Goal: Task Accomplishment & Management: Complete application form

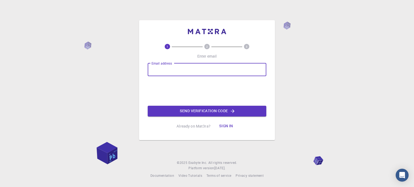
click at [196, 68] on input "Email address" at bounding box center [207, 69] width 119 height 13
type input "[DOMAIN_NAME][EMAIL_ADDRESS][DOMAIN_NAME]"
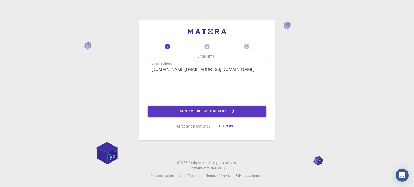
drag, startPoint x: 205, startPoint y: 104, endPoint x: 207, endPoint y: 110, distance: 5.9
click at [206, 109] on div "Email address [DOMAIN_NAME][EMAIL_ADDRESS][DOMAIN_NAME] Email address 0cAFcWeA5…" at bounding box center [207, 89] width 119 height 53
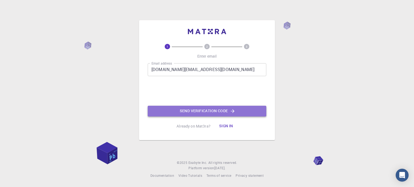
click at [207, 110] on button "Send verification code" at bounding box center [207, 111] width 119 height 11
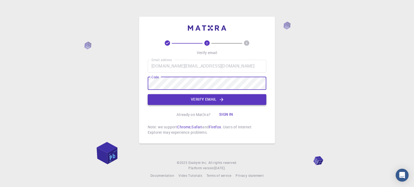
click at [177, 100] on button "Verify email" at bounding box center [207, 99] width 119 height 11
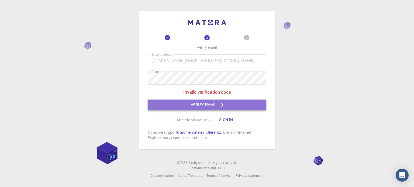
click at [177, 100] on button "Verify email" at bounding box center [207, 105] width 119 height 11
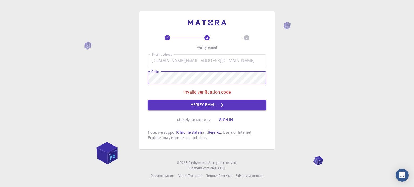
click at [140, 76] on div "2 3 Verify email Email address [DOMAIN_NAME][EMAIL_ADDRESS][DOMAIN_NAME] Email …" at bounding box center [207, 80] width 136 height 138
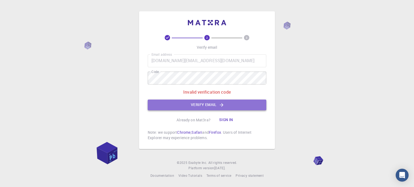
click at [203, 106] on button "Verify email" at bounding box center [207, 105] width 119 height 11
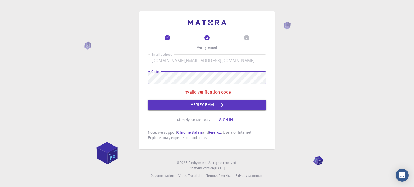
click at [149, 71] on div "Email address [DOMAIN_NAME][EMAIL_ADDRESS][DOMAIN_NAME] Email address Code Code…" at bounding box center [207, 82] width 119 height 56
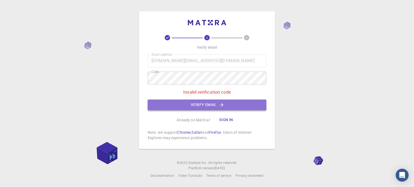
click at [197, 106] on button "Verify email" at bounding box center [207, 105] width 119 height 11
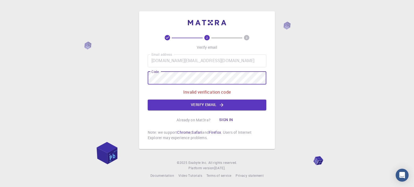
click at [145, 73] on div "2 3 Verify email Email address [DOMAIN_NAME][EMAIL_ADDRESS][DOMAIN_NAME] Email …" at bounding box center [207, 80] width 136 height 138
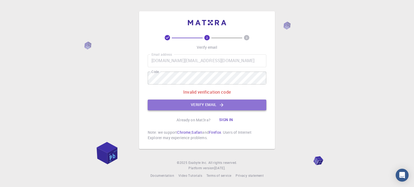
click at [203, 102] on button "Verify email" at bounding box center [207, 105] width 119 height 11
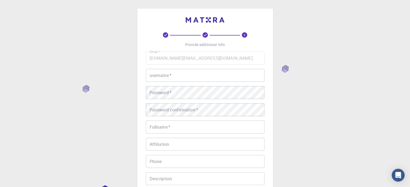
click at [173, 73] on input "username   *" at bounding box center [205, 75] width 119 height 13
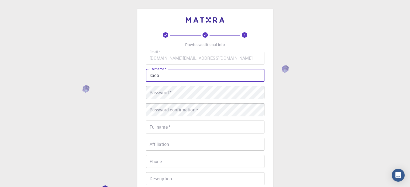
type input "kado"
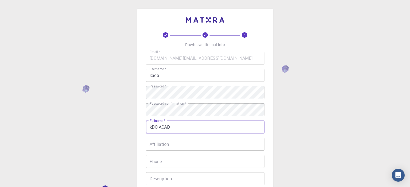
type input "kDO ACAD"
click at [164, 146] on input "Affiliation" at bounding box center [205, 144] width 119 height 13
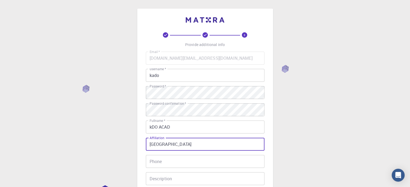
type input "[GEOGRAPHIC_DATA]"
click at [155, 161] on input "Phone" at bounding box center [205, 161] width 119 height 13
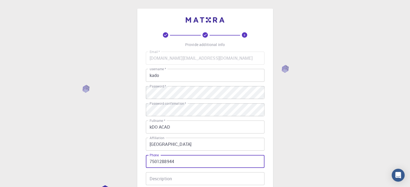
click at [149, 160] on input "7501288944" at bounding box center [205, 161] width 119 height 13
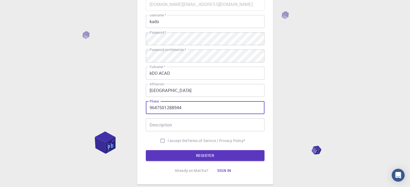
type input "9647501288944"
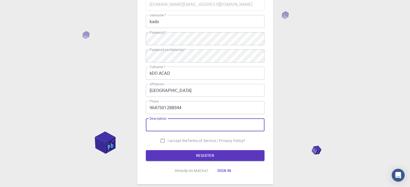
click at [186, 124] on input "Description" at bounding box center [205, 125] width 119 height 13
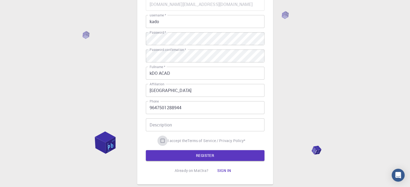
click at [162, 140] on input "I accept the Terms of Service / Privacy Policy *" at bounding box center [162, 141] width 10 height 10
checkbox input "true"
click at [164, 156] on button "REGISTER" at bounding box center [205, 155] width 119 height 11
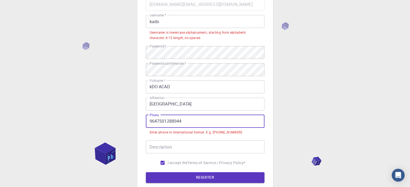
click at [150, 121] on input "9647501288944" at bounding box center [205, 121] width 119 height 13
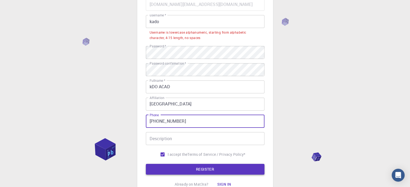
type input "[PHONE_NUMBER]"
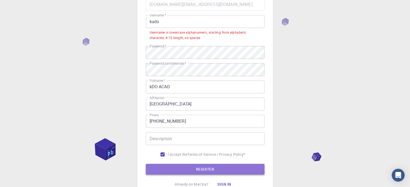
click at [174, 169] on button "REGISTER" at bounding box center [205, 169] width 119 height 11
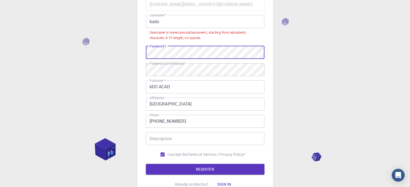
click at [145, 47] on div "3 Provide additional info Email   * [DOMAIN_NAME][EMAIL_ADDRESS][DOMAIN_NAME] E…" at bounding box center [205, 77] width 136 height 244
click at [146, 164] on button "REGISTER" at bounding box center [205, 169] width 119 height 11
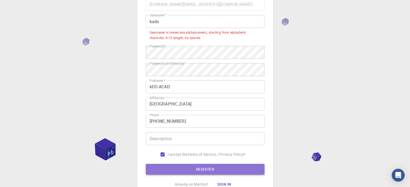
click at [208, 170] on button "REGISTER" at bounding box center [205, 169] width 119 height 11
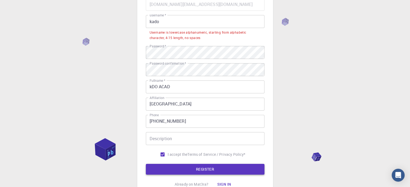
click at [208, 170] on button "REGISTER" at bounding box center [205, 169] width 119 height 11
click at [175, 143] on input "Description" at bounding box center [205, 138] width 119 height 13
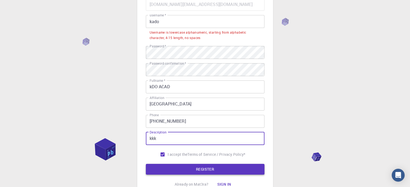
type input "kkk"
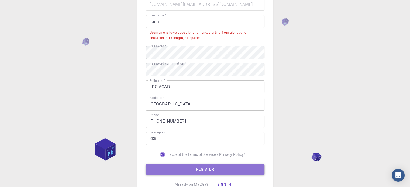
click at [185, 170] on button "REGISTER" at bounding box center [205, 169] width 119 height 11
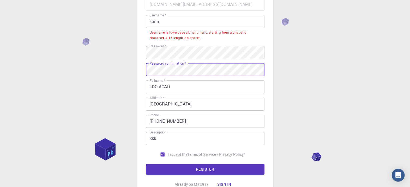
click at [180, 65] on label "Password confirmation   *" at bounding box center [168, 63] width 36 height 5
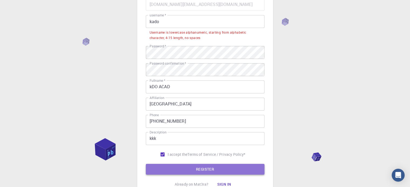
click at [185, 170] on button "REGISTER" at bounding box center [205, 169] width 119 height 11
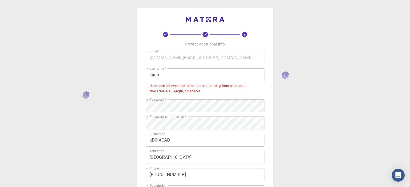
scroll to position [0, 0]
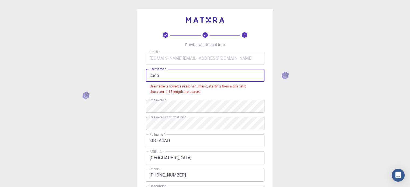
click at [162, 75] on input "kado" at bounding box center [205, 75] width 119 height 13
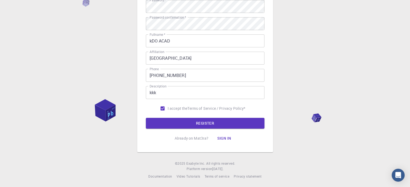
scroll to position [87, 0]
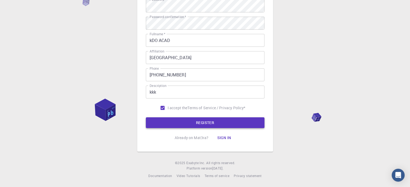
type input "kado92222"
click at [195, 124] on button "REGISTER" at bounding box center [205, 122] width 119 height 11
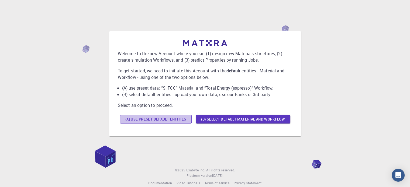
click at [169, 119] on button "(A) Use preset default entities" at bounding box center [156, 119] width 72 height 9
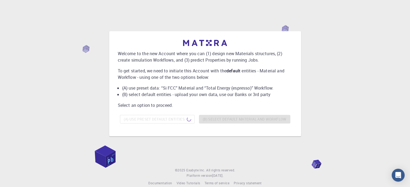
click at [220, 119] on div "(A) Use preset default entities (B) Select default material and workflow" at bounding box center [205, 119] width 175 height 13
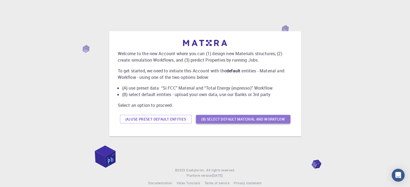
click at [211, 119] on button "(B) Select default material and workflow" at bounding box center [243, 119] width 94 height 9
